Goal: Task Accomplishment & Management: Manage account settings

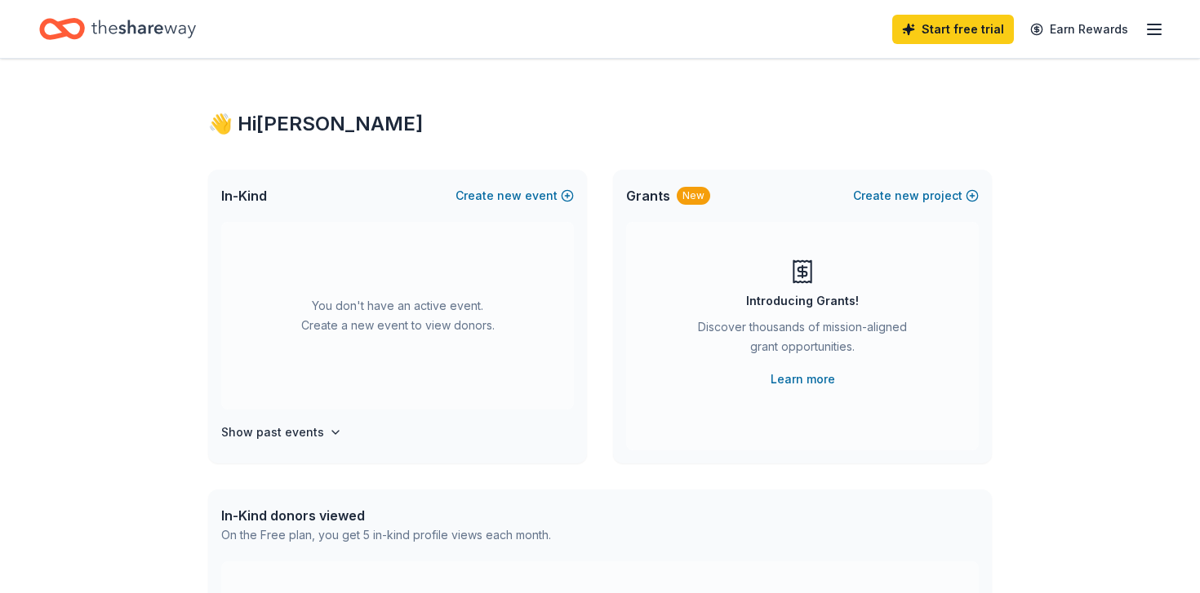
click at [1153, 24] on line "button" at bounding box center [1153, 24] width 13 height 0
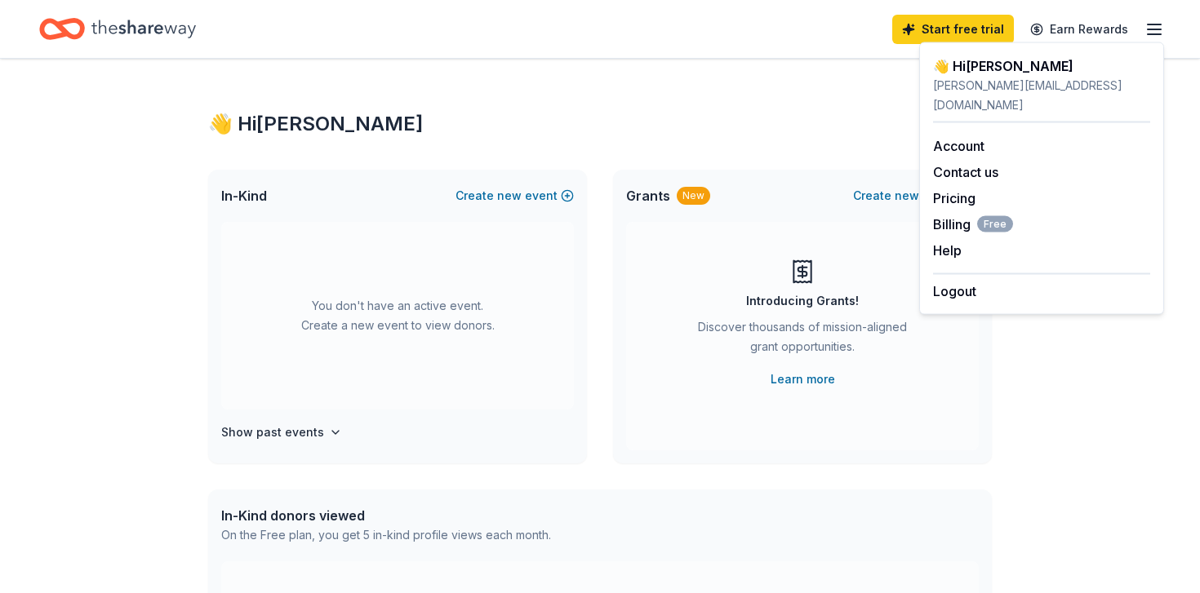
click at [1092, 74] on div "👋 Hi [PERSON_NAME]" at bounding box center [1041, 66] width 217 height 20
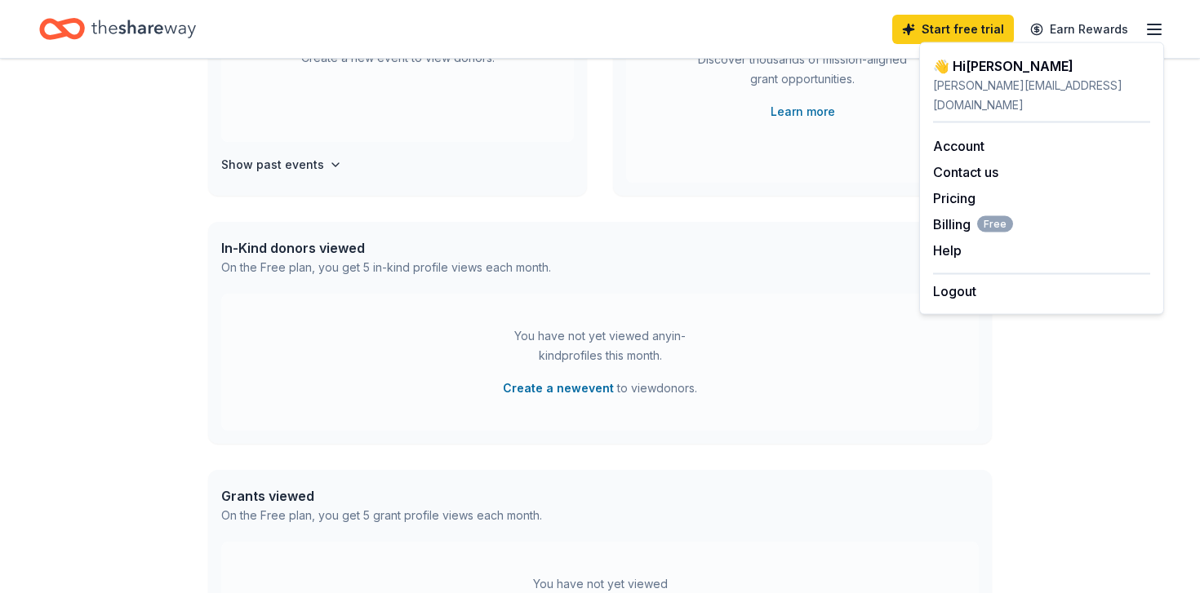
scroll to position [272, 0]
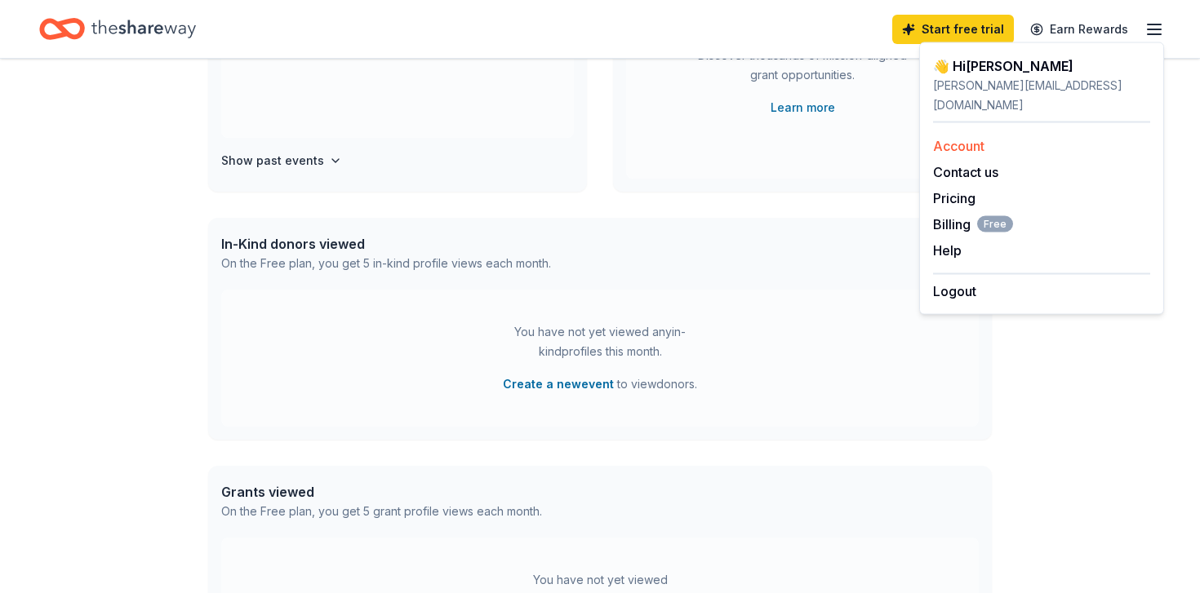
click at [958, 138] on link "Account" at bounding box center [958, 146] width 51 height 16
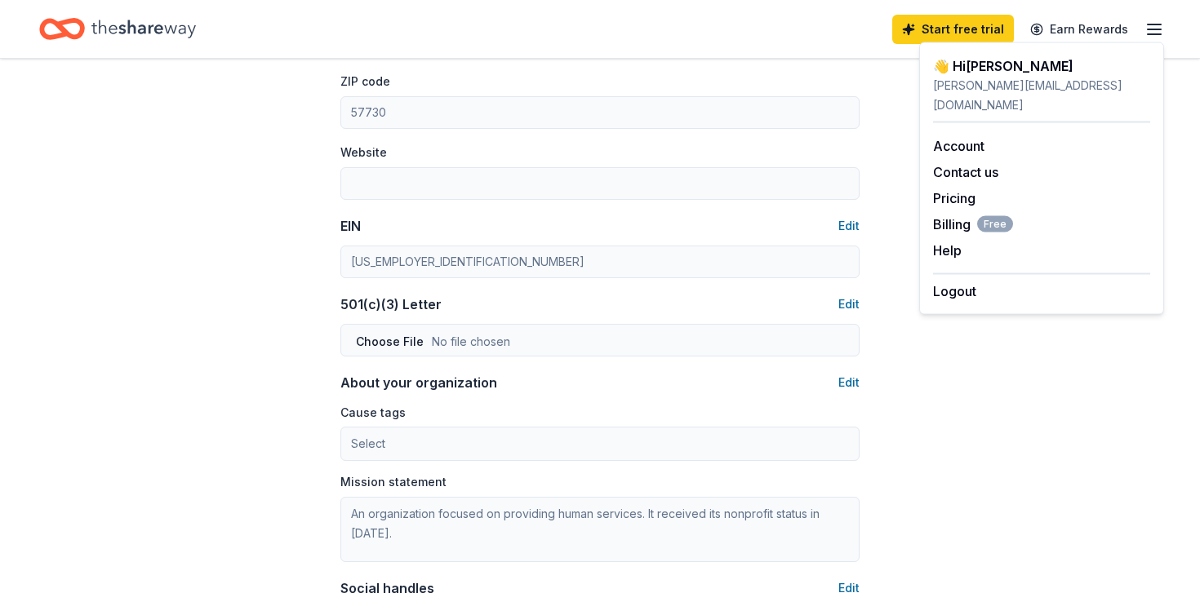
scroll to position [727, 0]
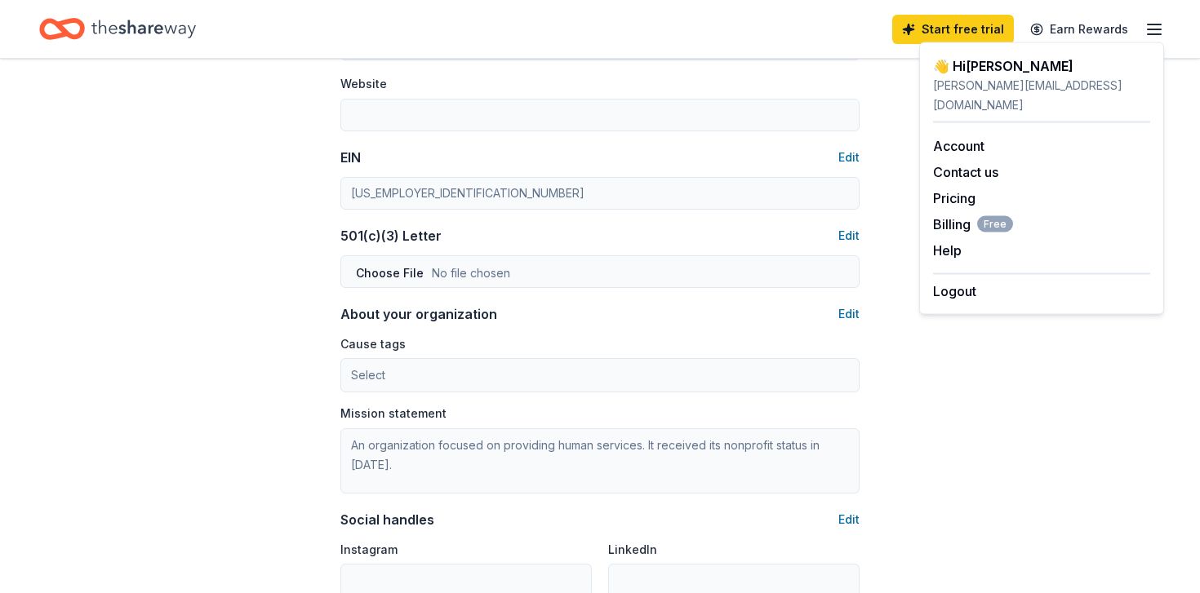
click at [67, 34] on icon "Home" at bounding box center [69, 28] width 25 height 16
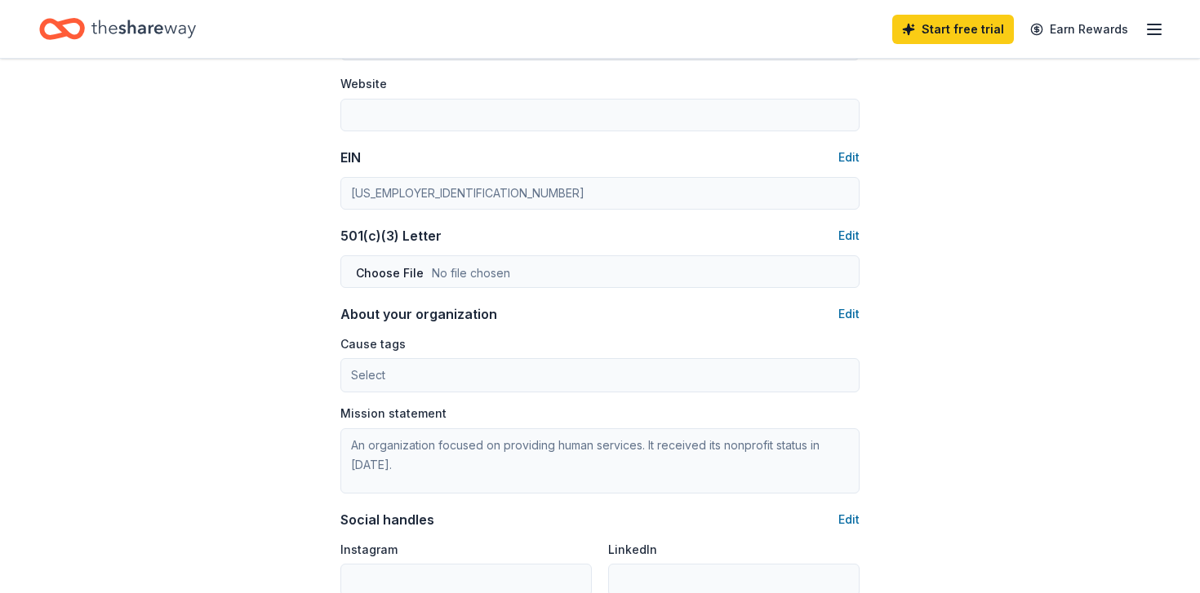
click at [1157, 23] on icon "button" at bounding box center [1154, 30] width 20 height 20
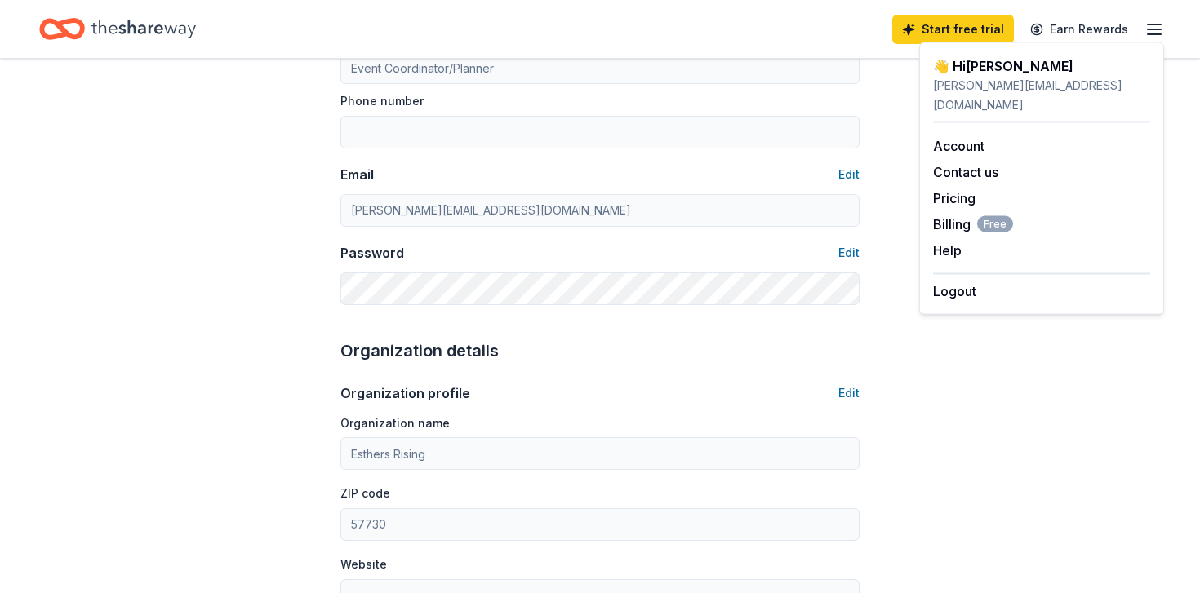
scroll to position [0, 0]
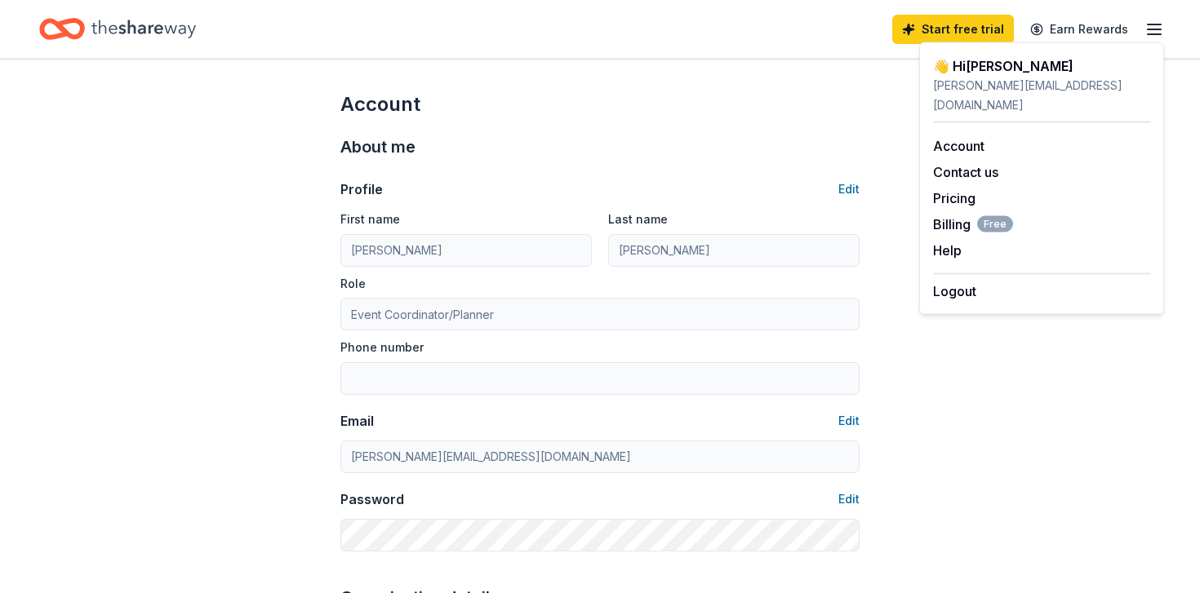
click at [142, 34] on icon "Home" at bounding box center [143, 28] width 104 height 33
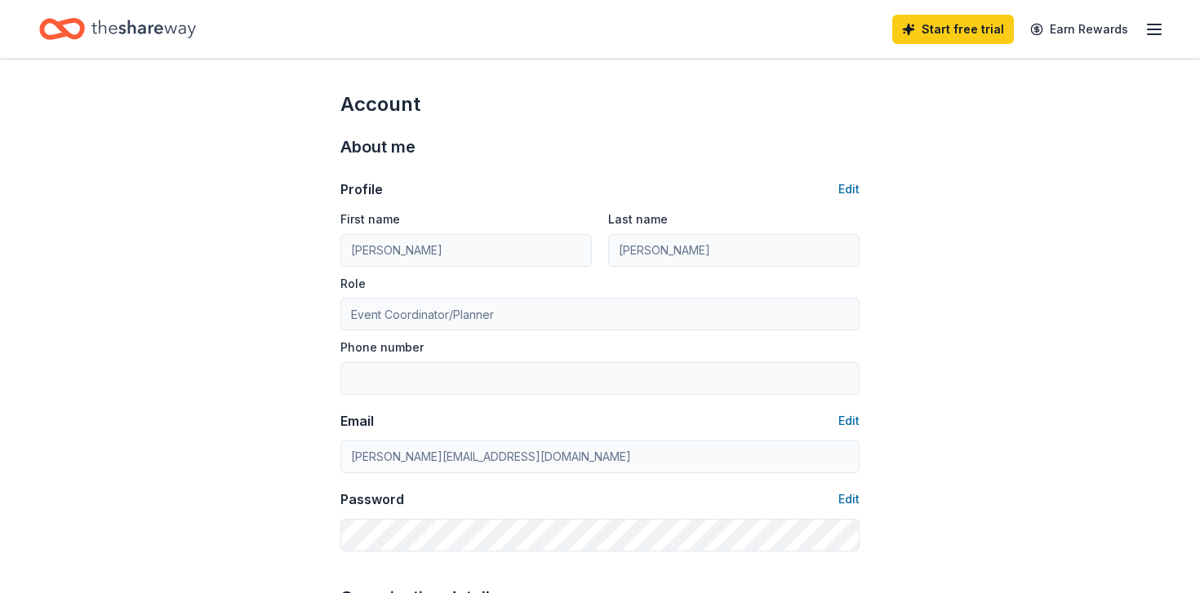
click at [51, 24] on icon "Home" at bounding box center [62, 29] width 46 height 38
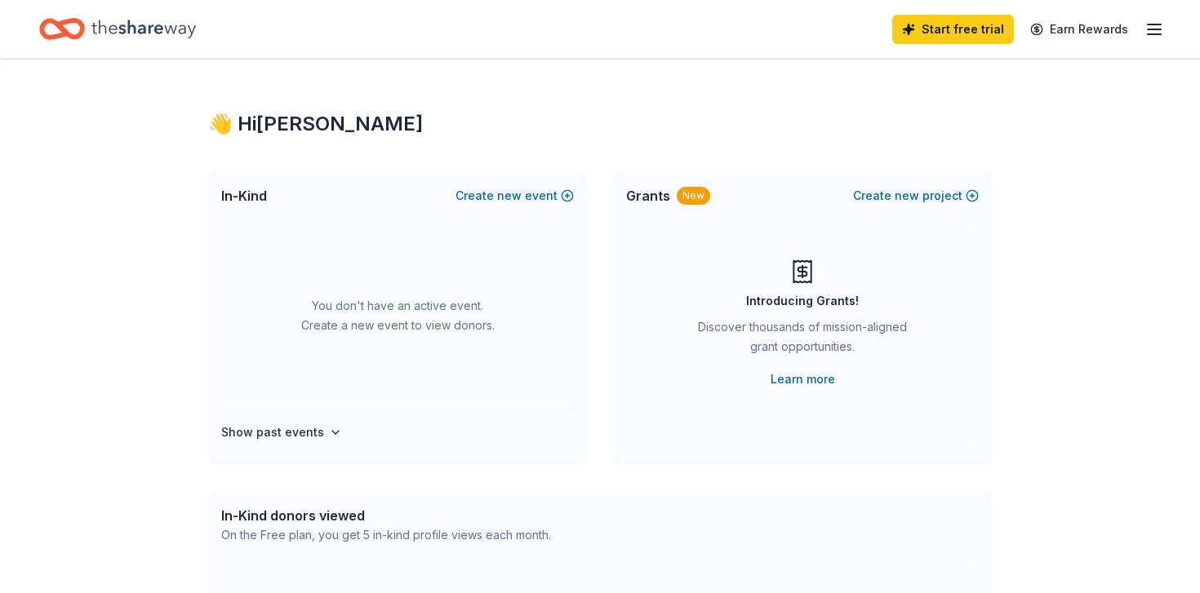
click at [242, 195] on span "In-Kind" at bounding box center [244, 196] width 46 height 20
click at [284, 432] on h4 "Show past events" at bounding box center [272, 433] width 103 height 20
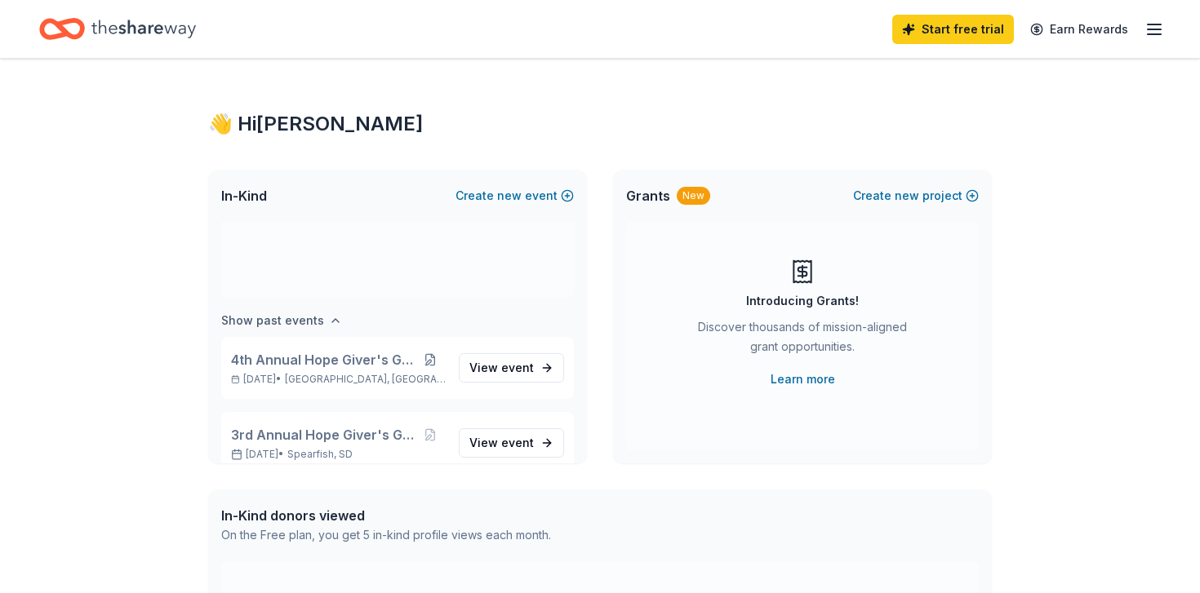
scroll to position [135, 0]
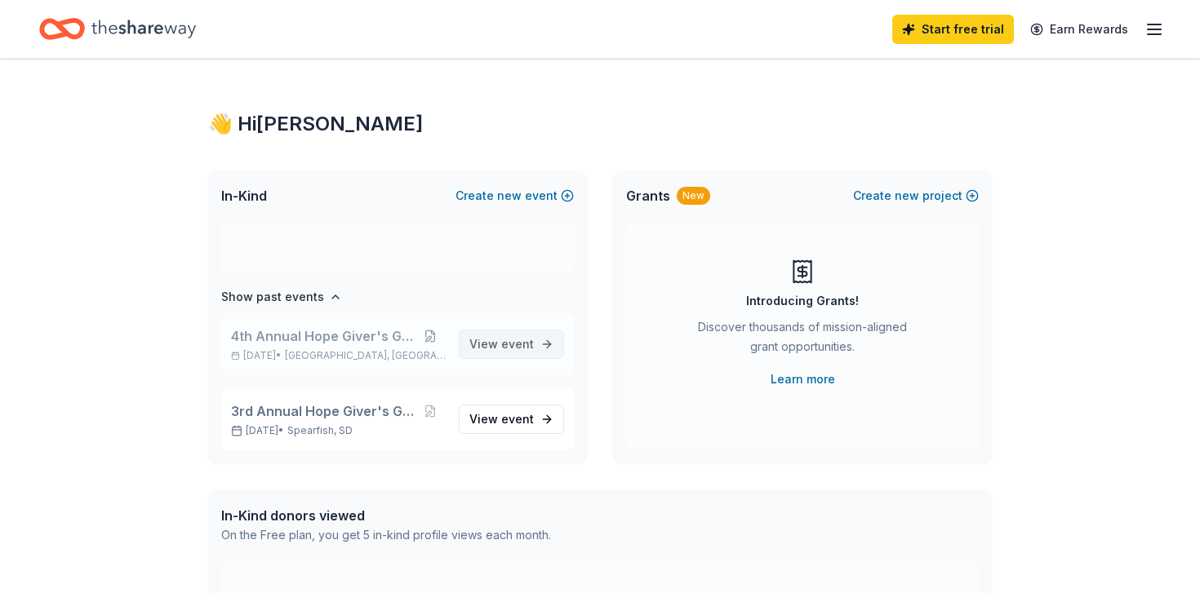
click at [530, 345] on span "event" at bounding box center [517, 344] width 33 height 14
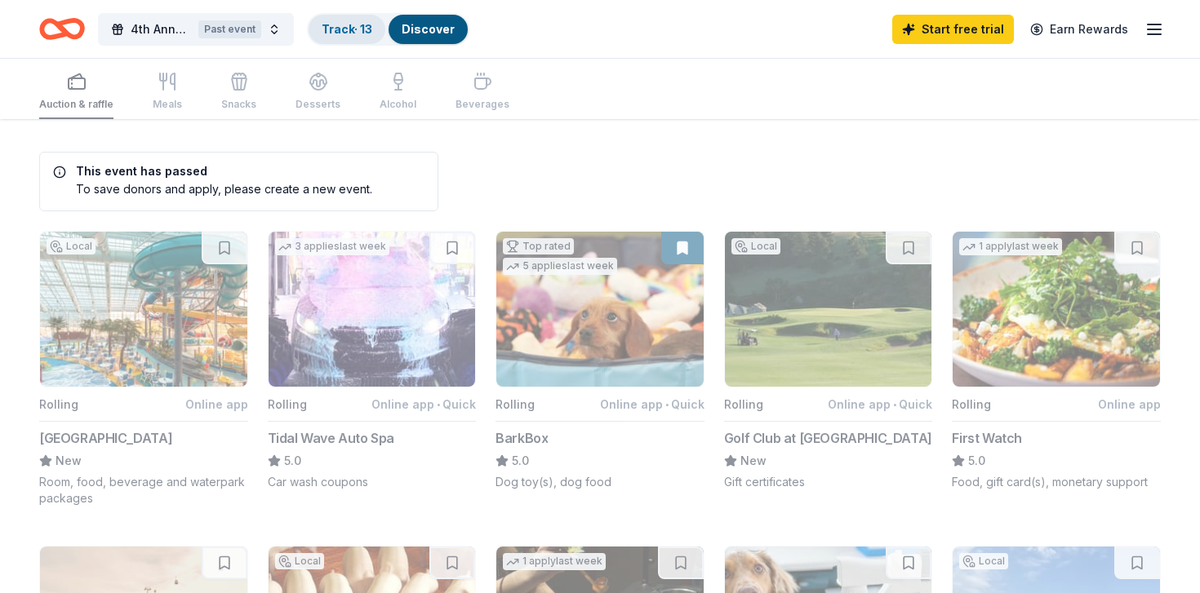
click at [358, 32] on link "Track · 13" at bounding box center [347, 29] width 51 height 14
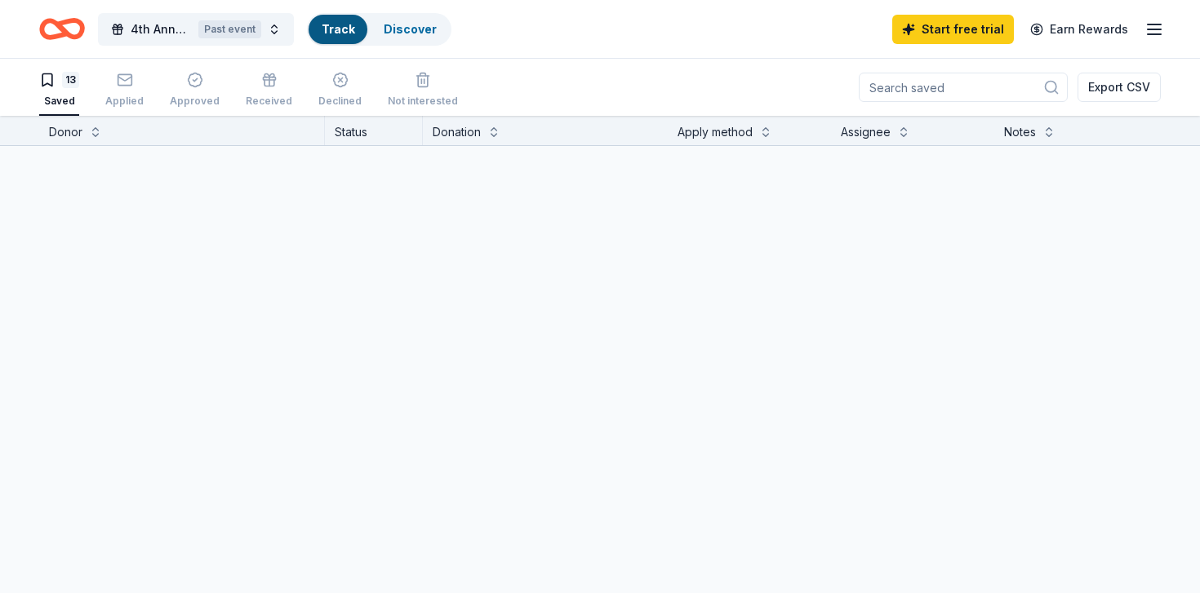
scroll to position [1, 0]
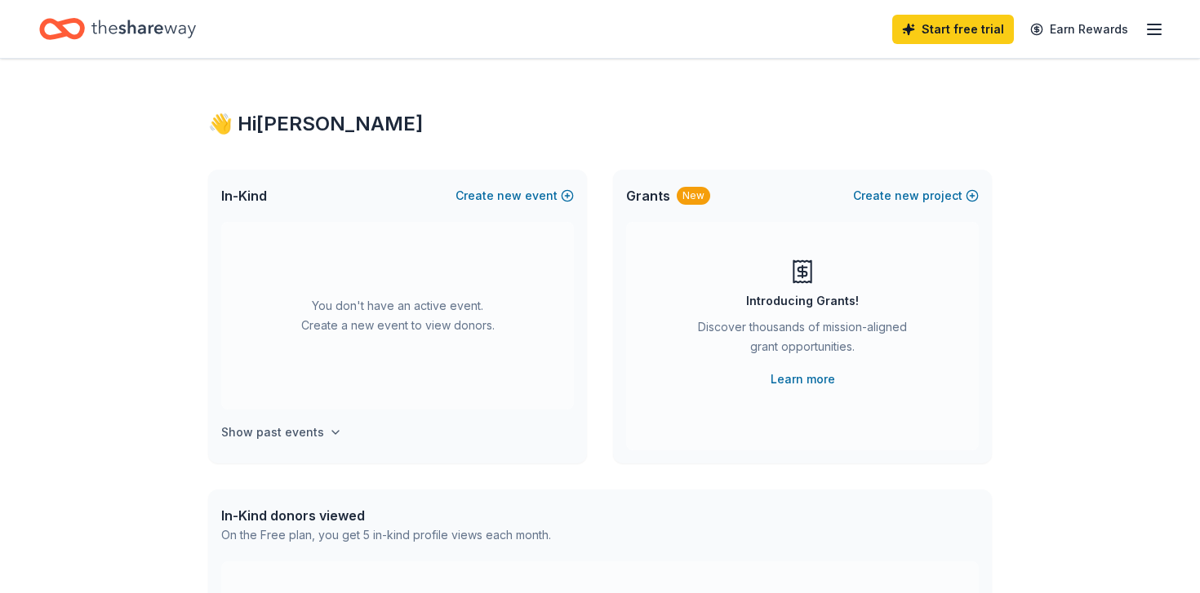
click at [299, 433] on h4 "Show past events" at bounding box center [272, 433] width 103 height 20
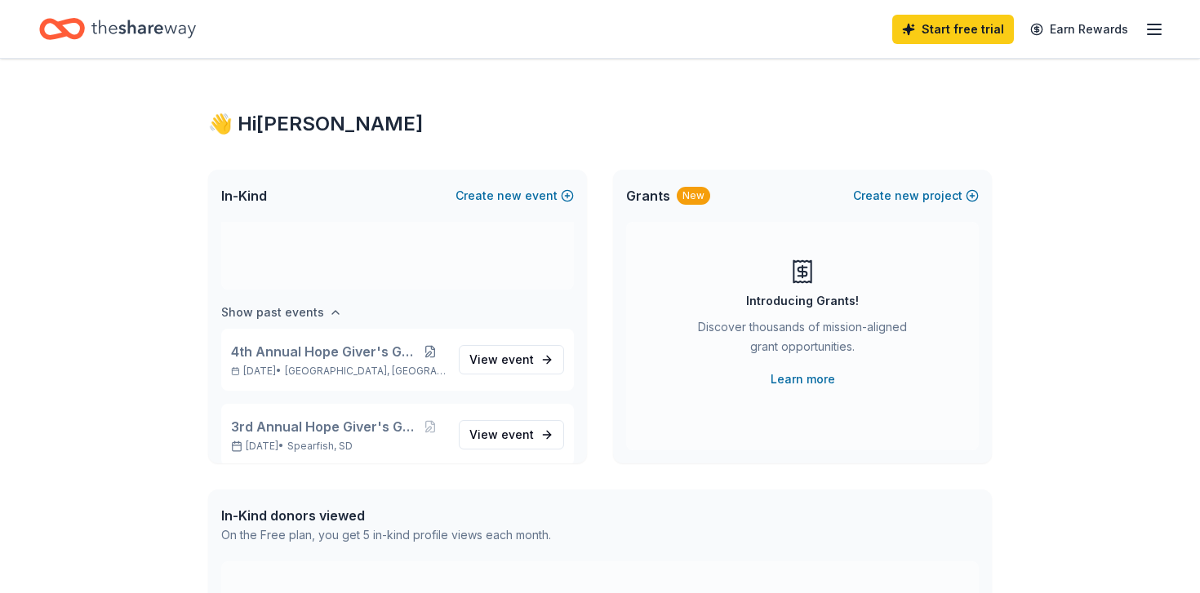
scroll to position [135, 0]
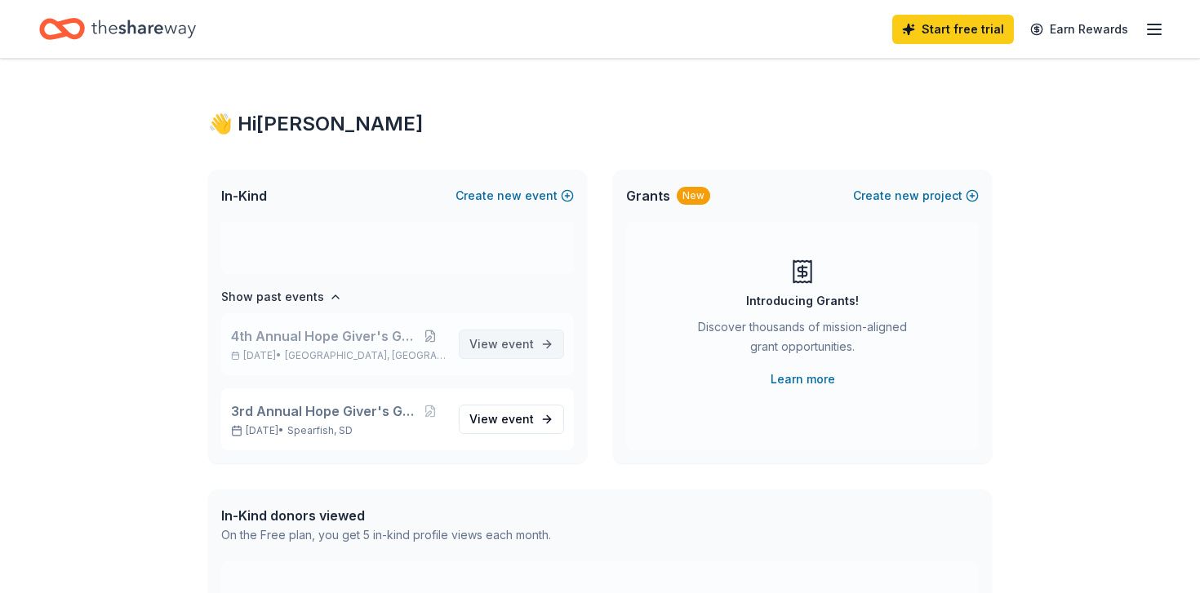
click at [533, 341] on span "event" at bounding box center [517, 344] width 33 height 14
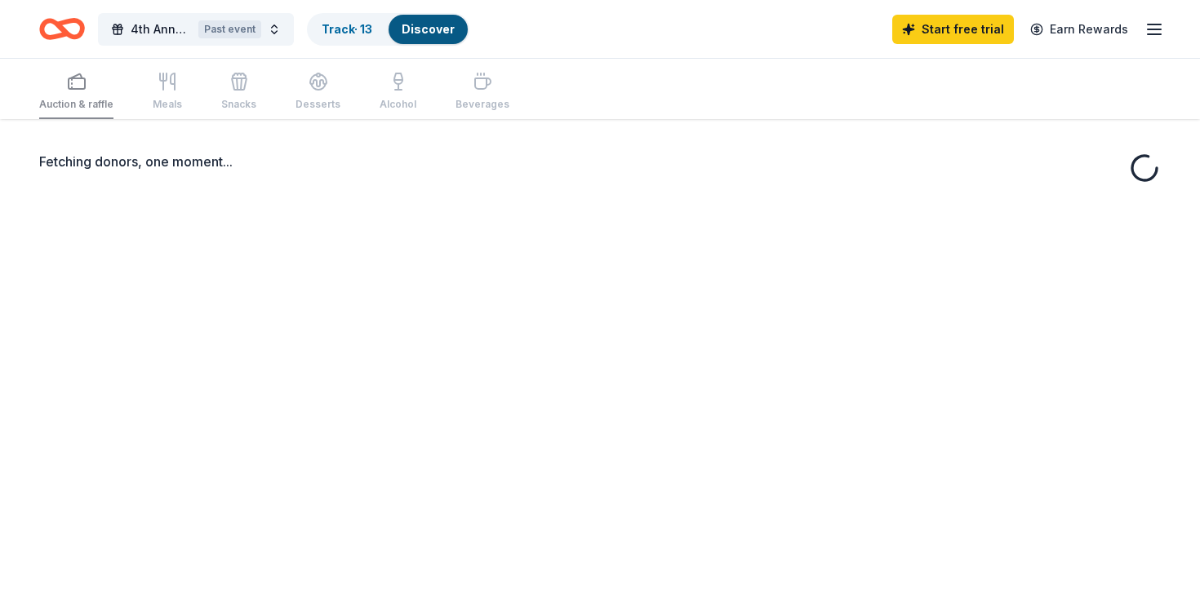
click at [1162, 33] on icon "button" at bounding box center [1154, 30] width 20 height 20
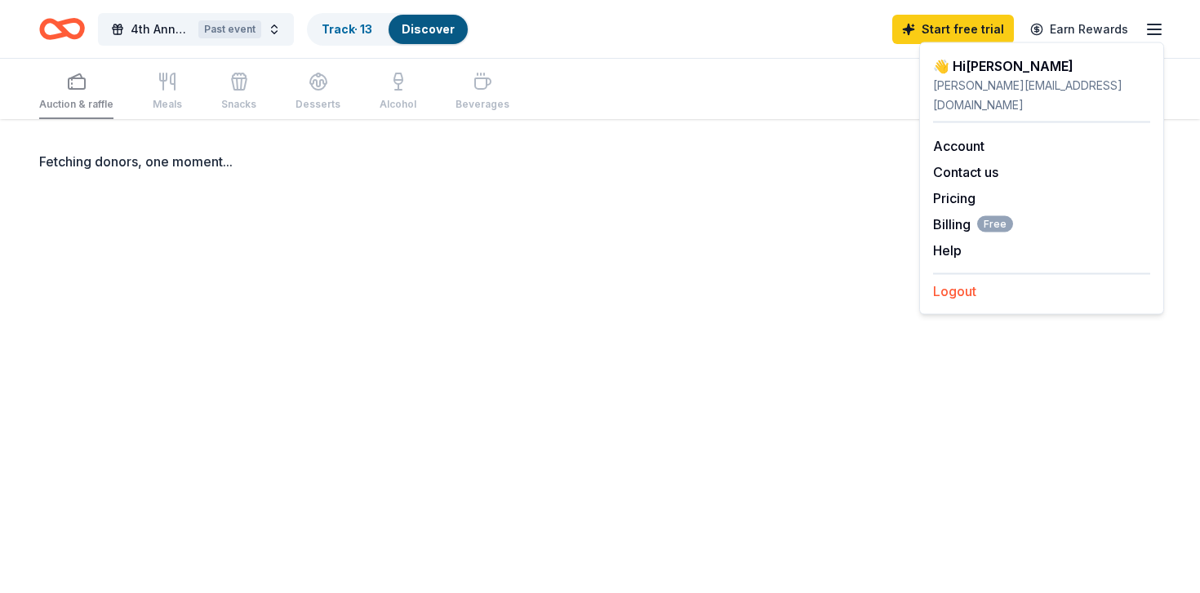
click at [948, 282] on button "Logout" at bounding box center [954, 292] width 43 height 20
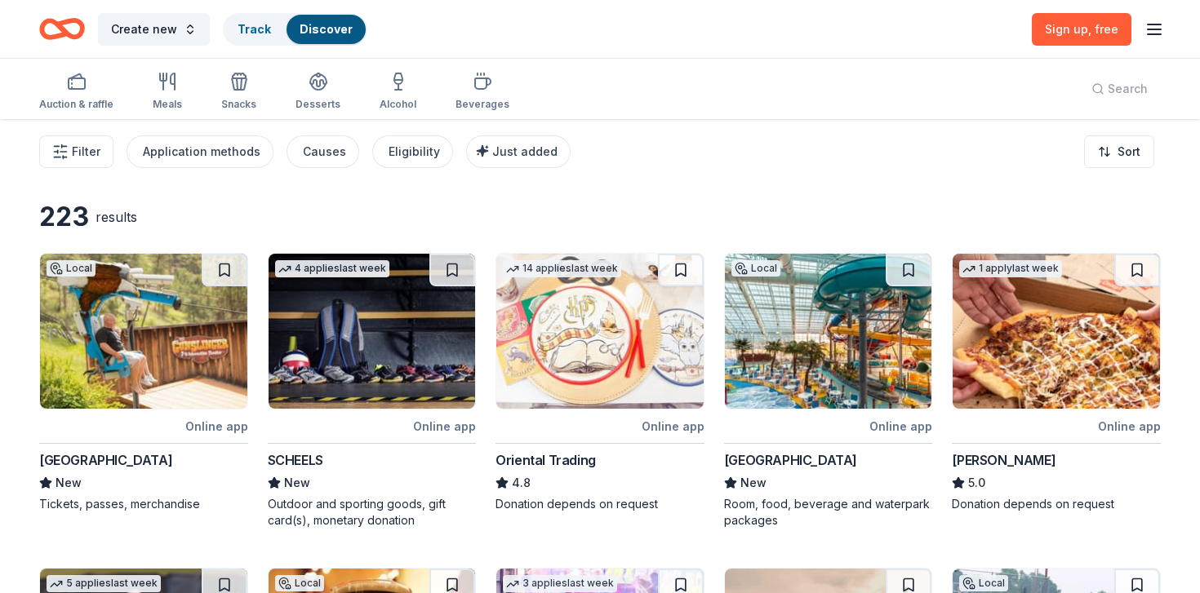
click at [1161, 26] on icon "button" at bounding box center [1154, 30] width 20 height 20
click at [956, 149] on button "Log in" at bounding box center [952, 159] width 38 height 20
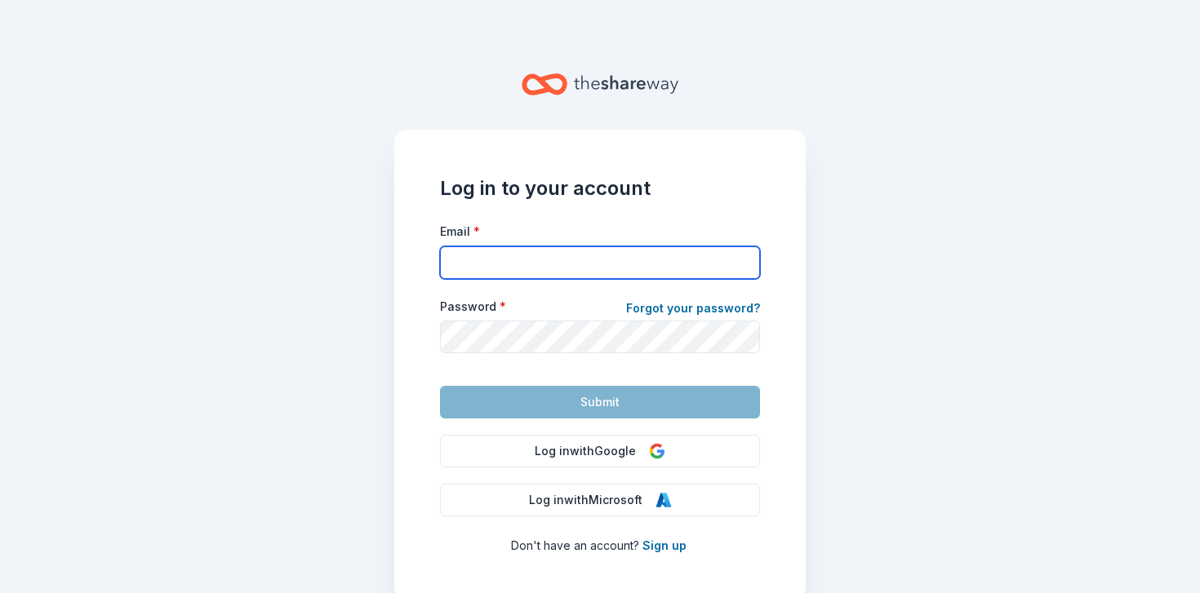
click at [558, 254] on input "Email *" at bounding box center [600, 262] width 320 height 33
type input "[EMAIL_ADDRESS][DOMAIN_NAME]"
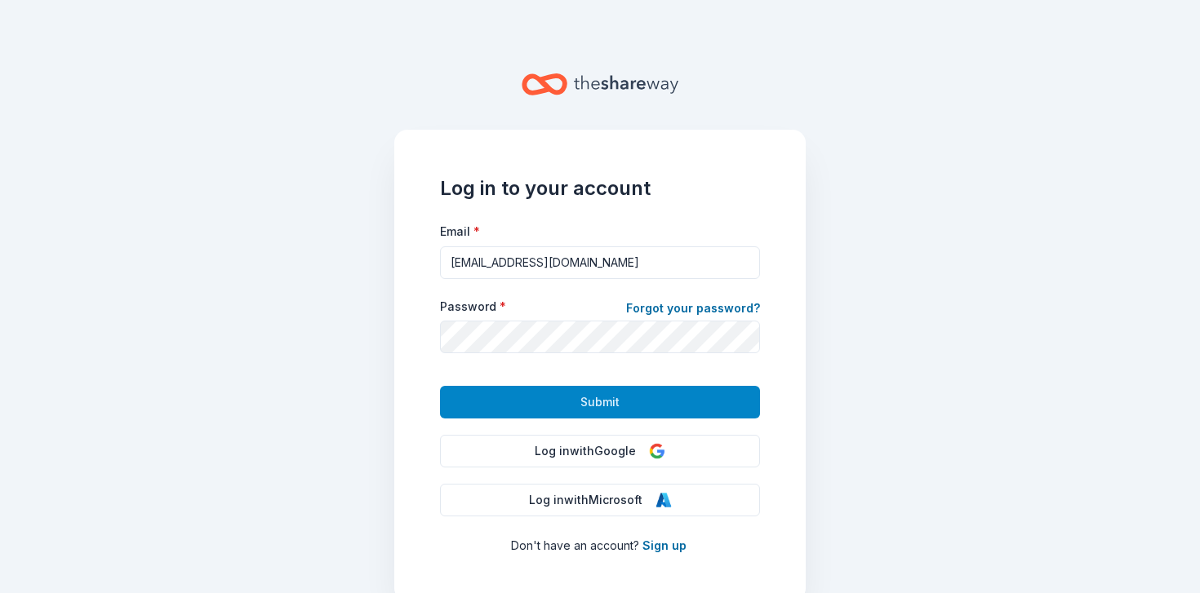
click at [610, 404] on span "Submit" at bounding box center [599, 403] width 39 height 20
